Goal: Information Seeking & Learning: Learn about a topic

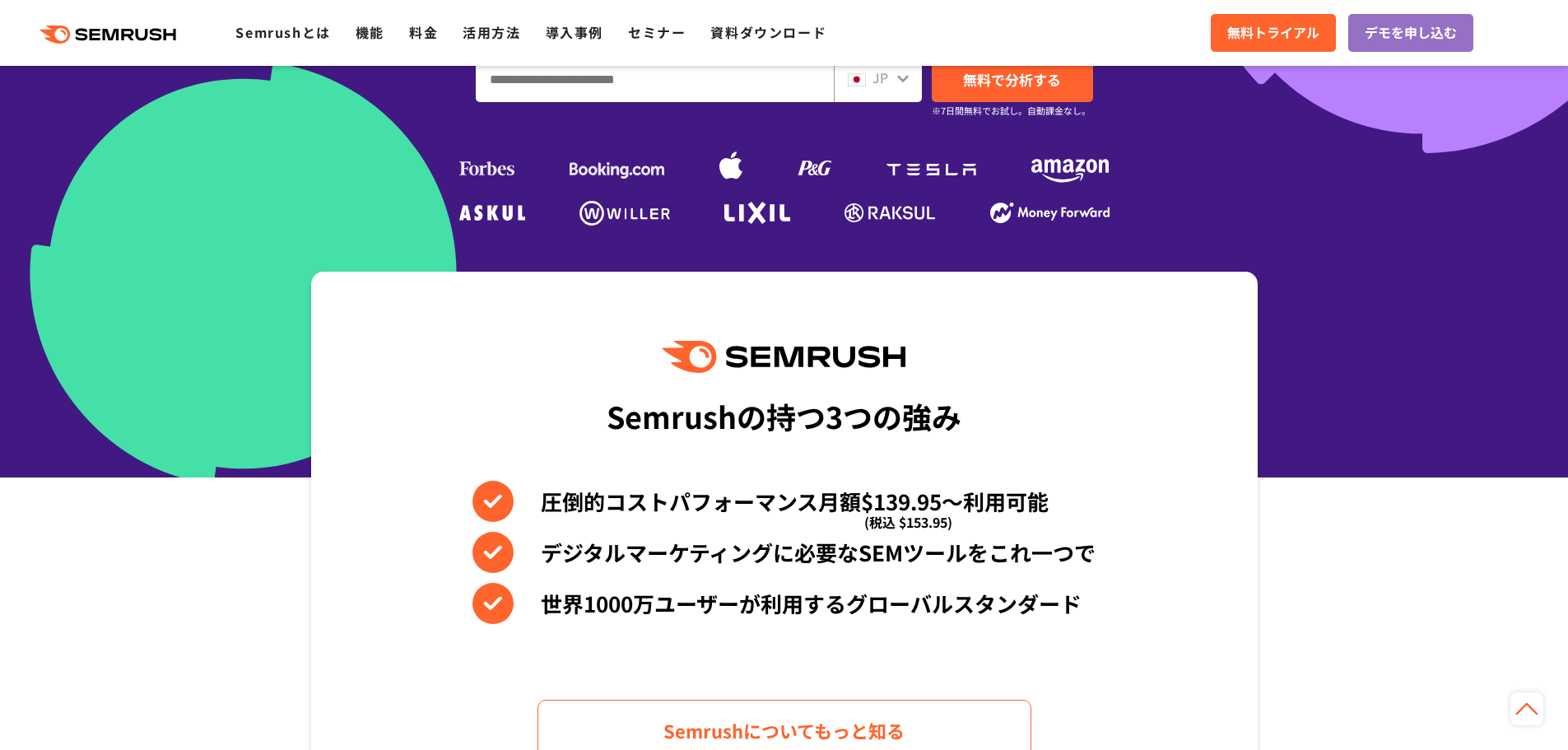
scroll to position [411, 0]
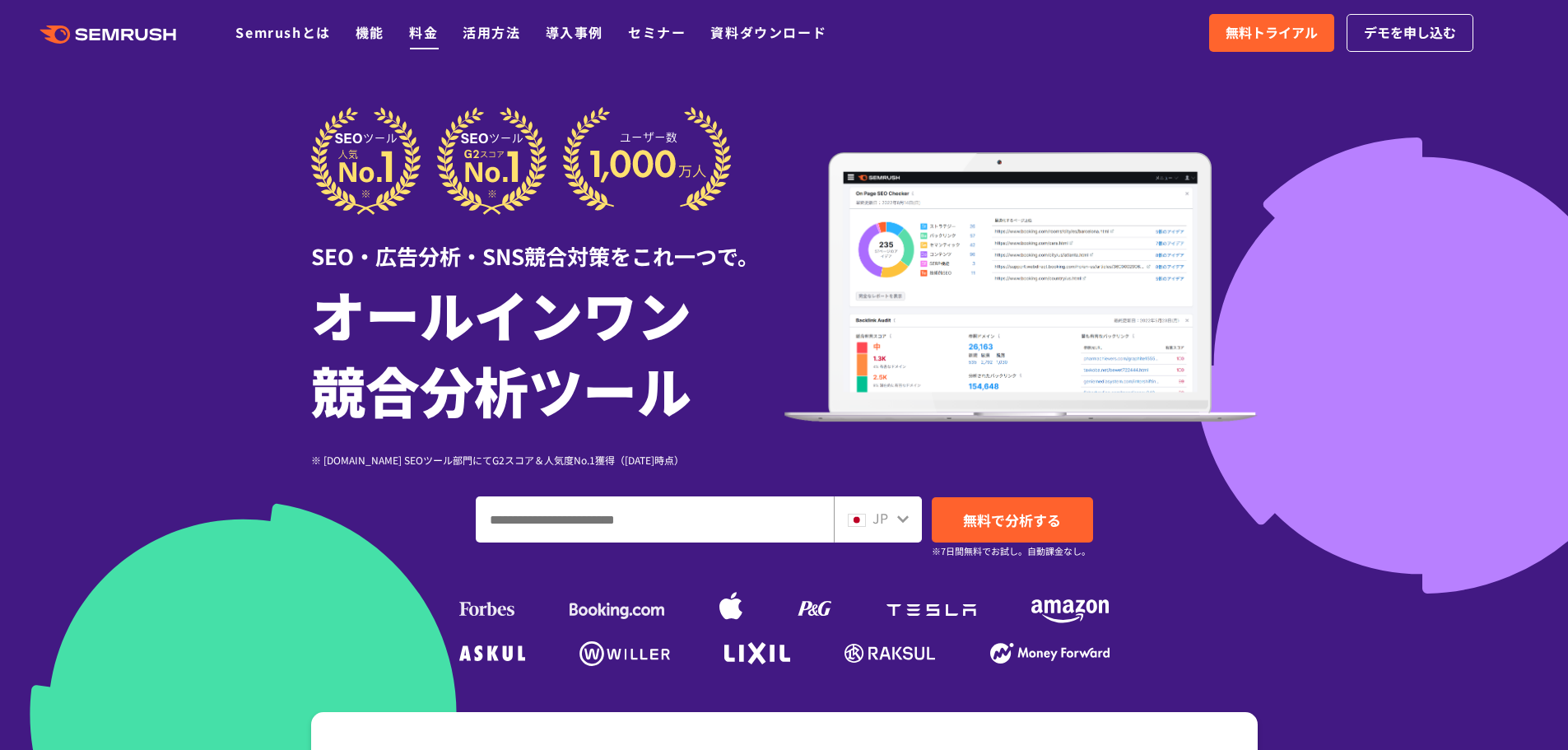
click at [418, 30] on link "料金" at bounding box center [423, 31] width 29 height 19
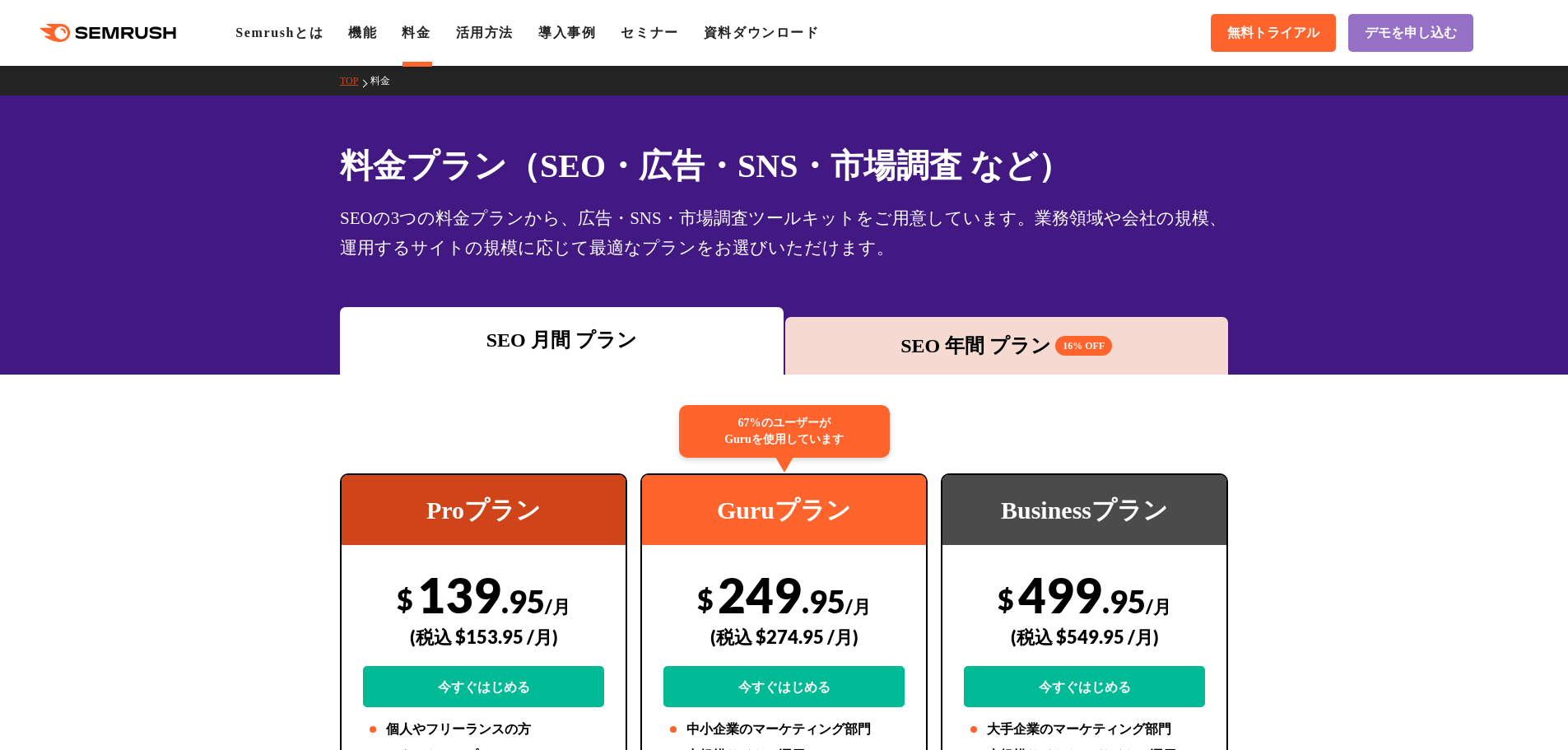
scroll to position [165, 0]
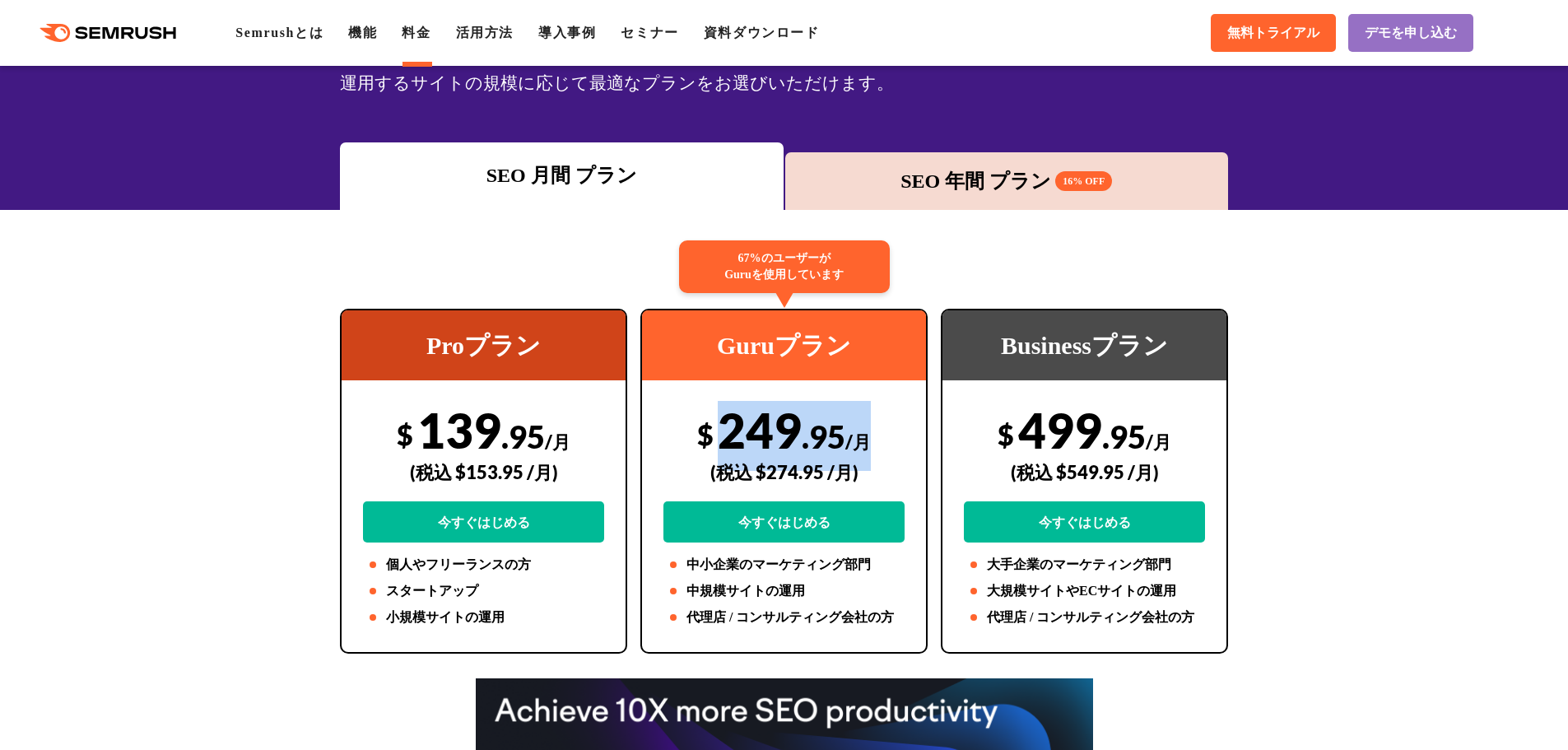
drag, startPoint x: 722, startPoint y: 435, endPoint x: 864, endPoint y: 424, distance: 142.4
click at [863, 425] on div "$ 249 .95 /月 (税込 $274.95 /月) 今すぐはじめる" at bounding box center [784, 472] width 241 height 142
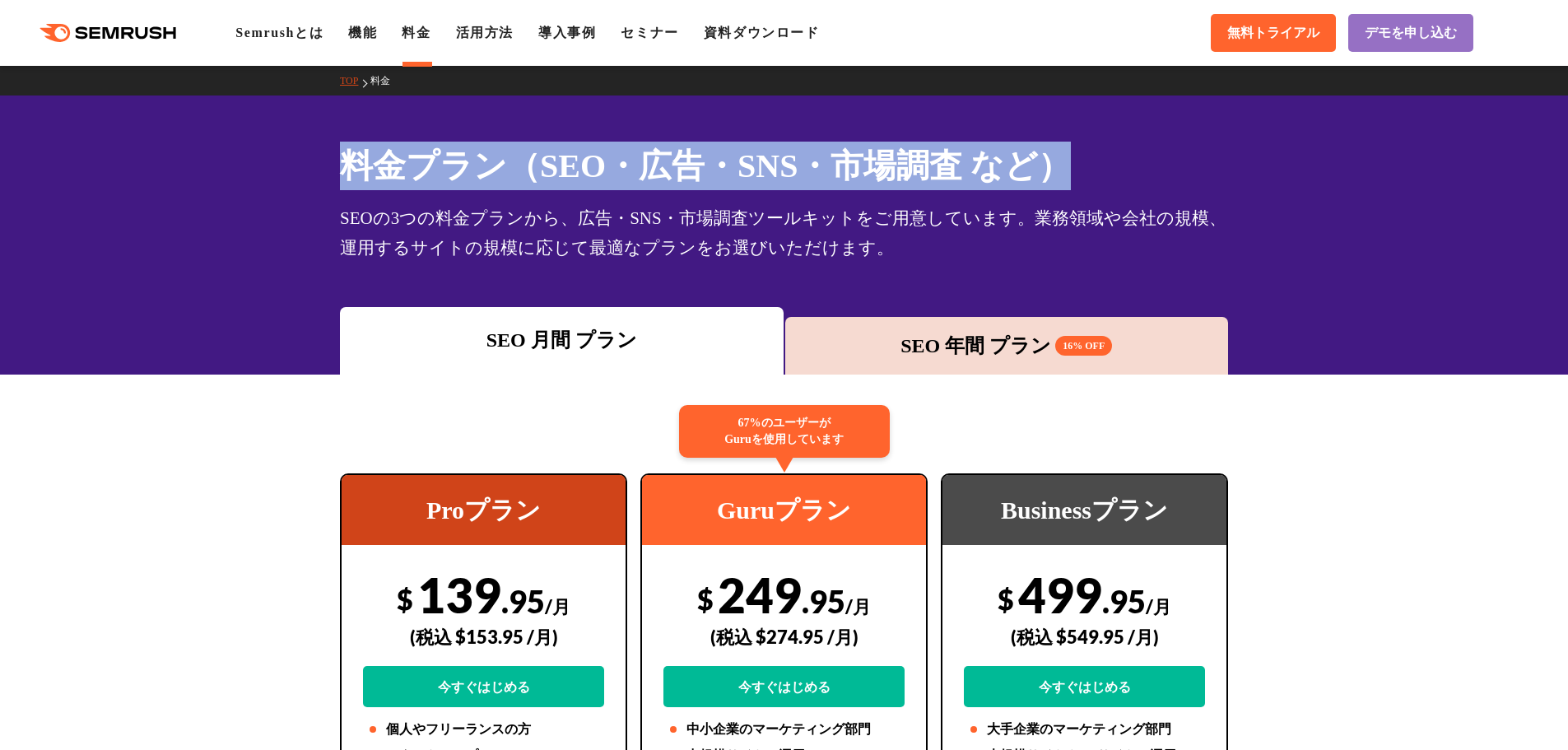
drag, startPoint x: 363, startPoint y: 159, endPoint x: 1157, endPoint y: 156, distance: 794.0
click at [1157, 156] on h1 "料金プラン（SEO・広告・SNS・市場調査 など）" at bounding box center [784, 166] width 888 height 49
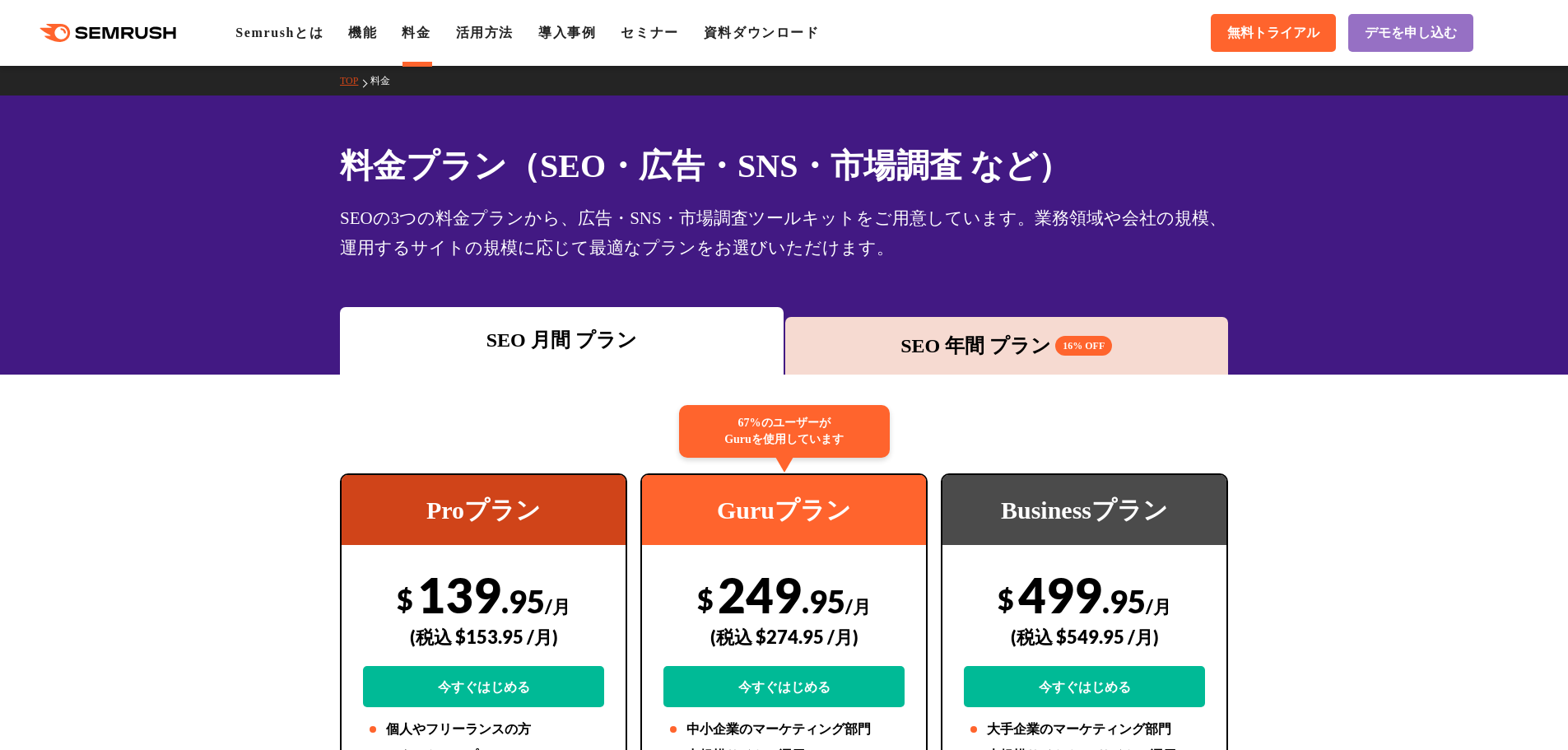
click at [1417, 338] on div "SEO 月間 プラン SEO 年間 プラン 16% OFF" at bounding box center [784, 340] width 1568 height 67
